Goal: Task Accomplishment & Management: Complete application form

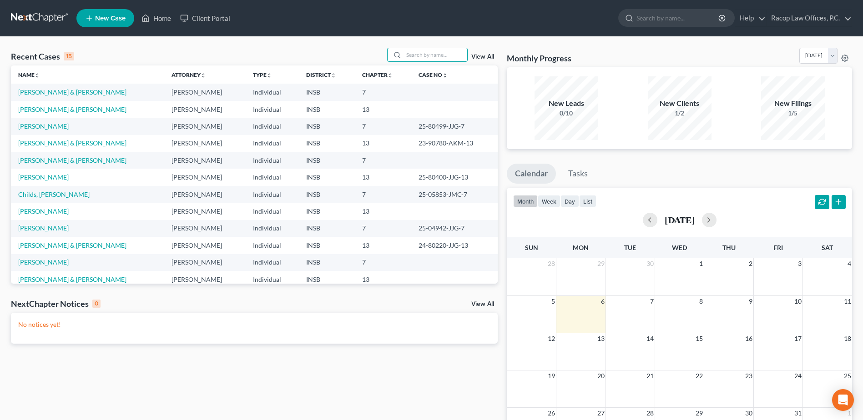
click at [33, 18] on link at bounding box center [40, 18] width 58 height 16
click at [51, 93] on link "[PERSON_NAME] & [PERSON_NAME]" at bounding box center [72, 92] width 108 height 8
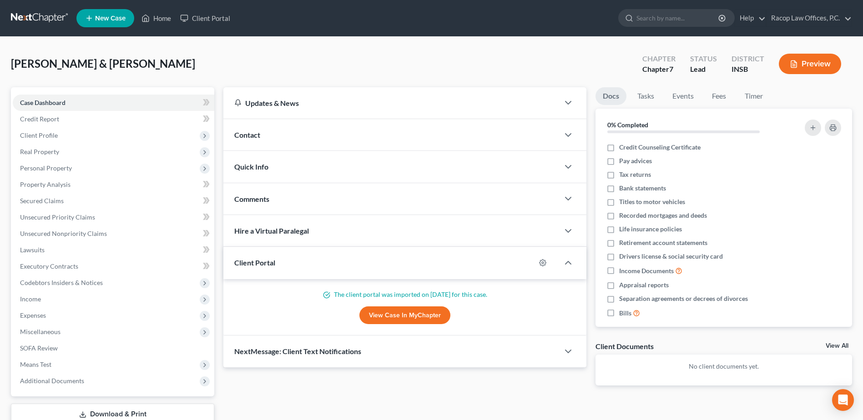
click at [33, 16] on link at bounding box center [40, 18] width 58 height 16
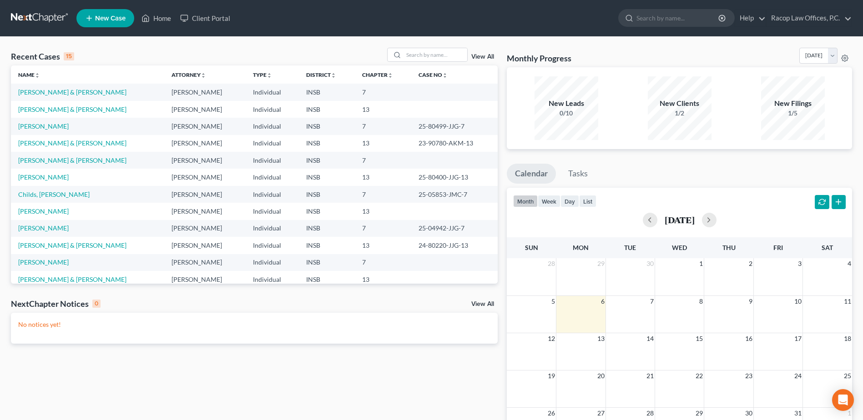
click at [108, 20] on span "New Case" at bounding box center [110, 18] width 30 height 7
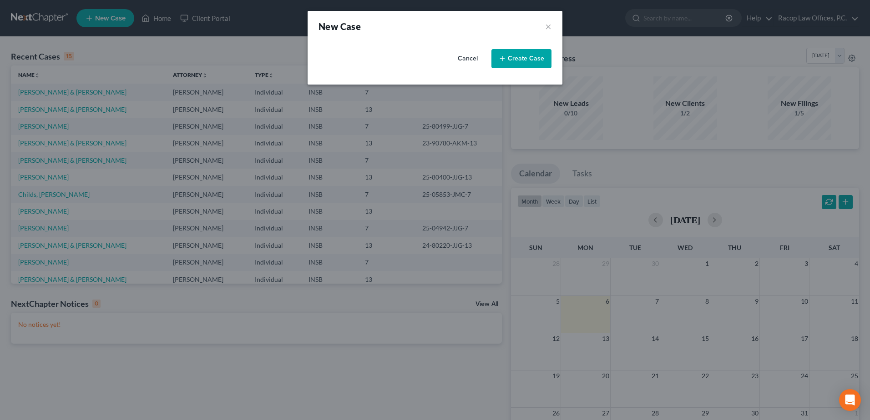
select select "28"
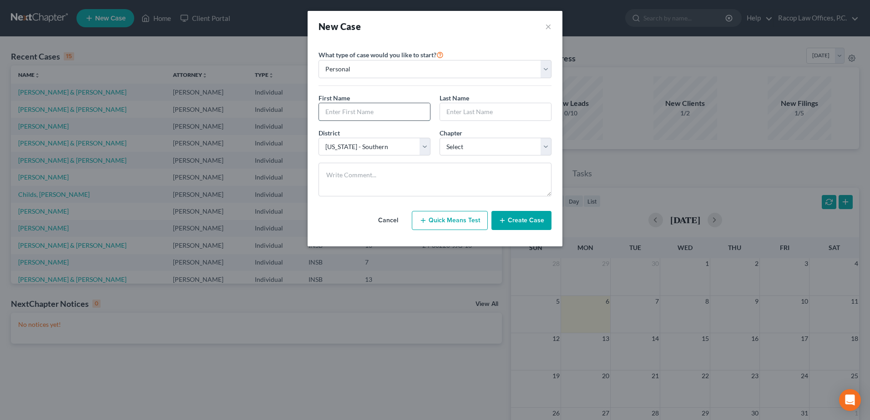
click at [356, 112] on input "text" at bounding box center [374, 111] width 111 height 17
type input "Shelli"
type input "Hoskins"
click at [470, 149] on select "Select 7 11 12 13" at bounding box center [496, 147] width 112 height 18
select select "0"
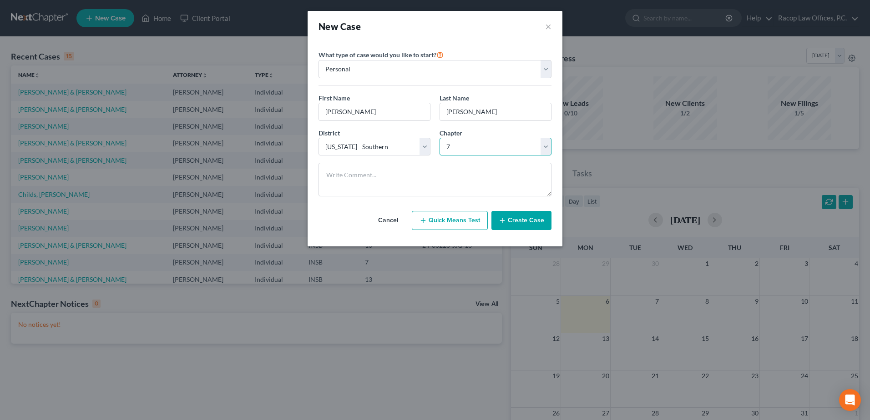
click at [440, 138] on select "Select 7 11 12 13" at bounding box center [496, 147] width 112 height 18
click at [523, 219] on button "Create Case" at bounding box center [521, 220] width 60 height 19
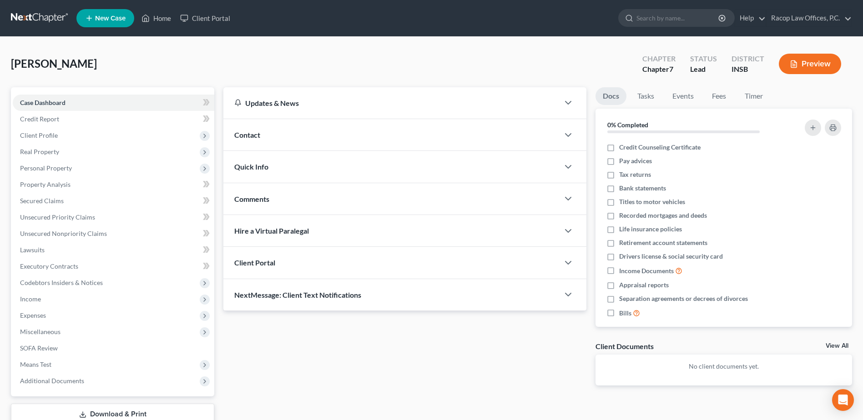
click at [283, 262] on div "Client Portal" at bounding box center [391, 262] width 336 height 31
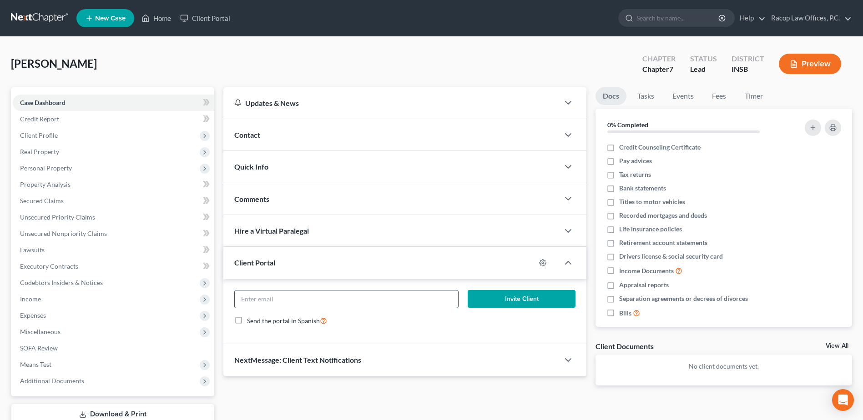
click at [285, 303] on input "email" at bounding box center [346, 299] width 223 height 17
type input "shellih67@gmail.com"
click at [522, 298] on button "Invite Client" at bounding box center [522, 299] width 108 height 18
